Goal: Information Seeking & Learning: Learn about a topic

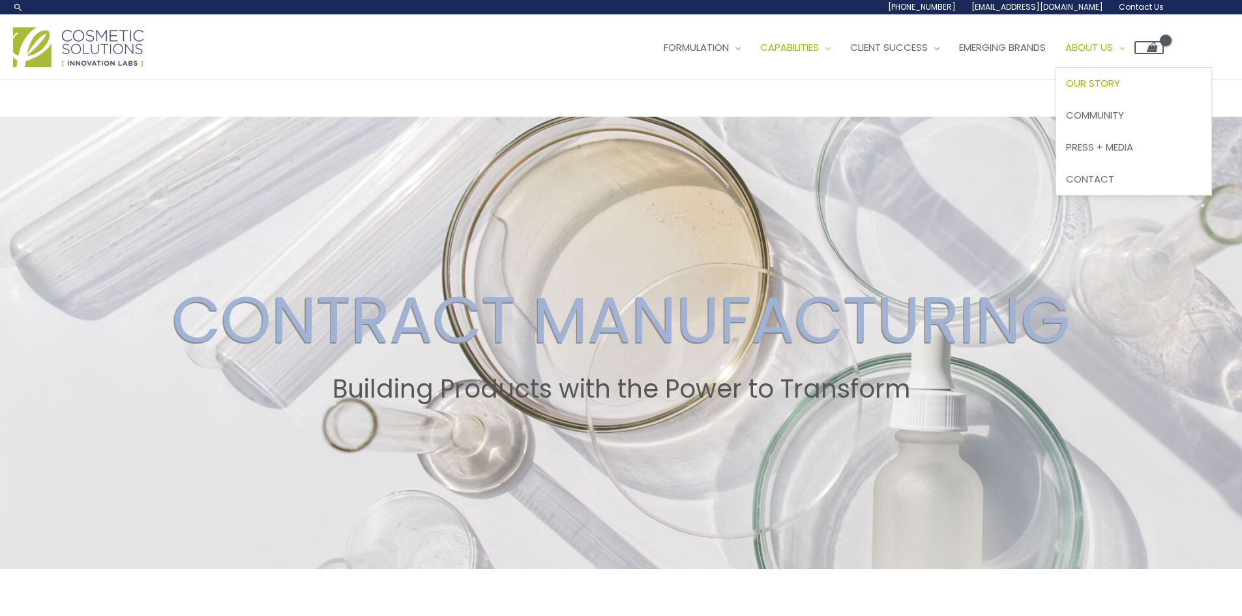
click at [1066, 90] on span "Our Story" at bounding box center [1093, 83] width 54 height 14
